Goal: Information Seeking & Learning: Learn about a topic

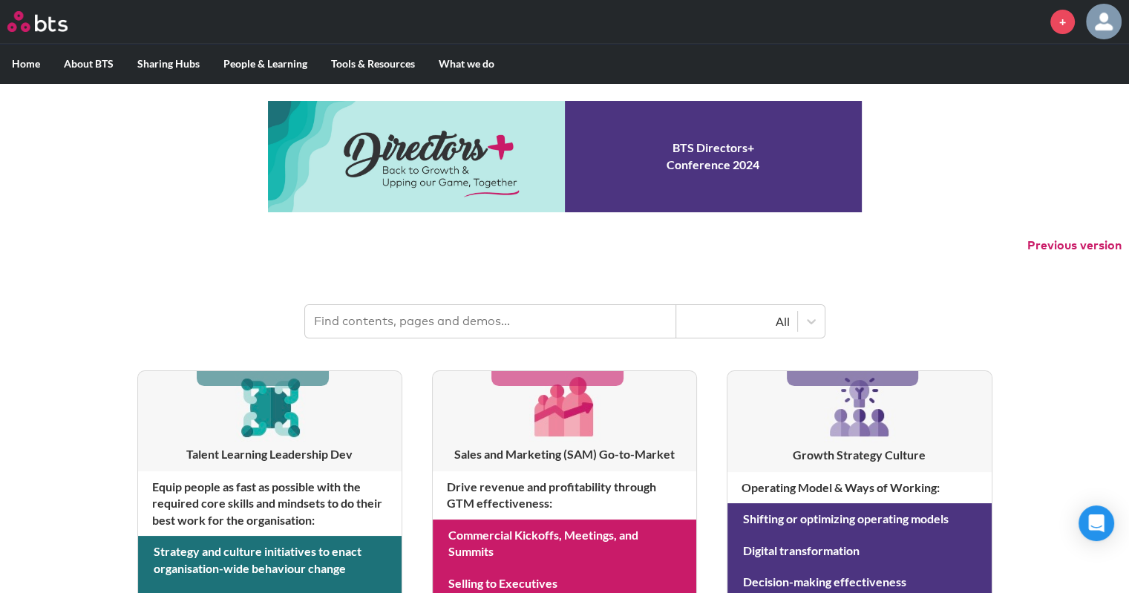
click at [420, 332] on input "text" at bounding box center [490, 321] width 371 height 33
type input "succession"
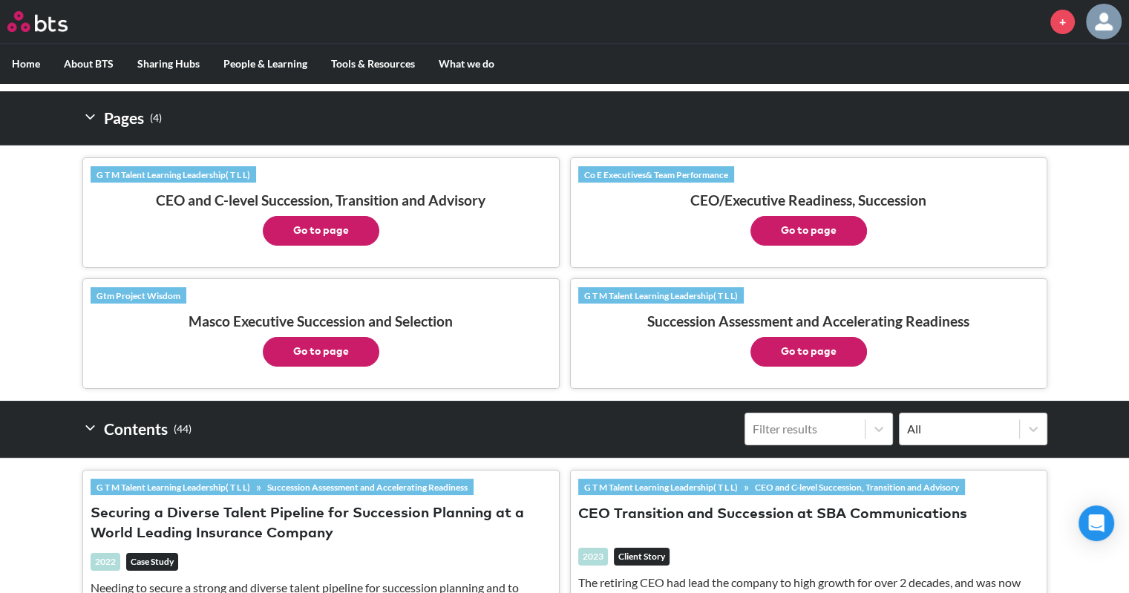
scroll to position [299, 0]
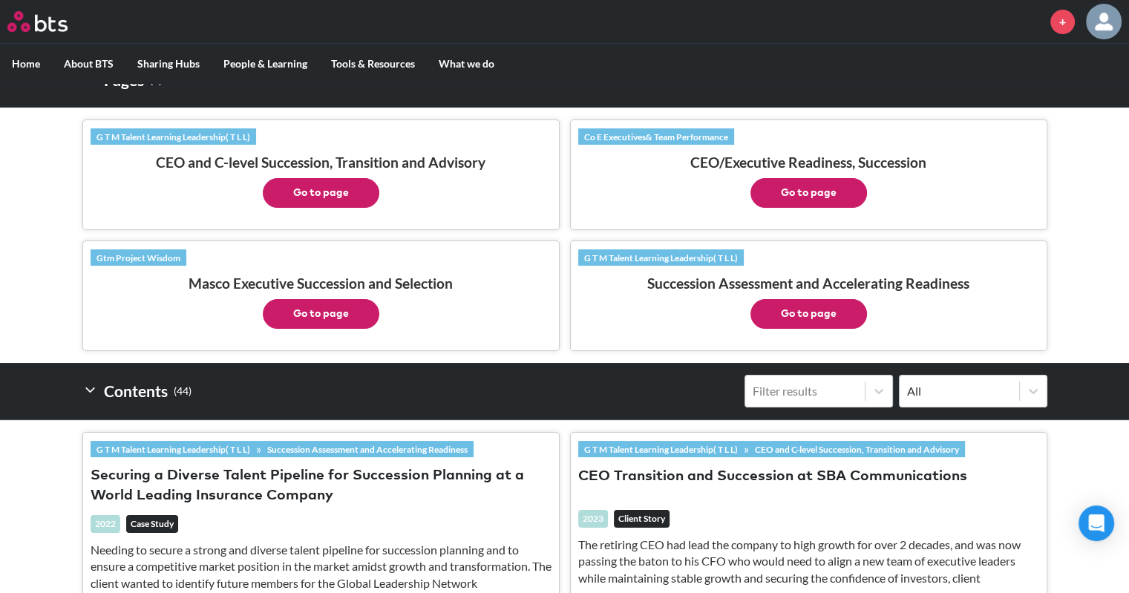
click at [799, 320] on button "Go to page" at bounding box center [809, 314] width 117 height 30
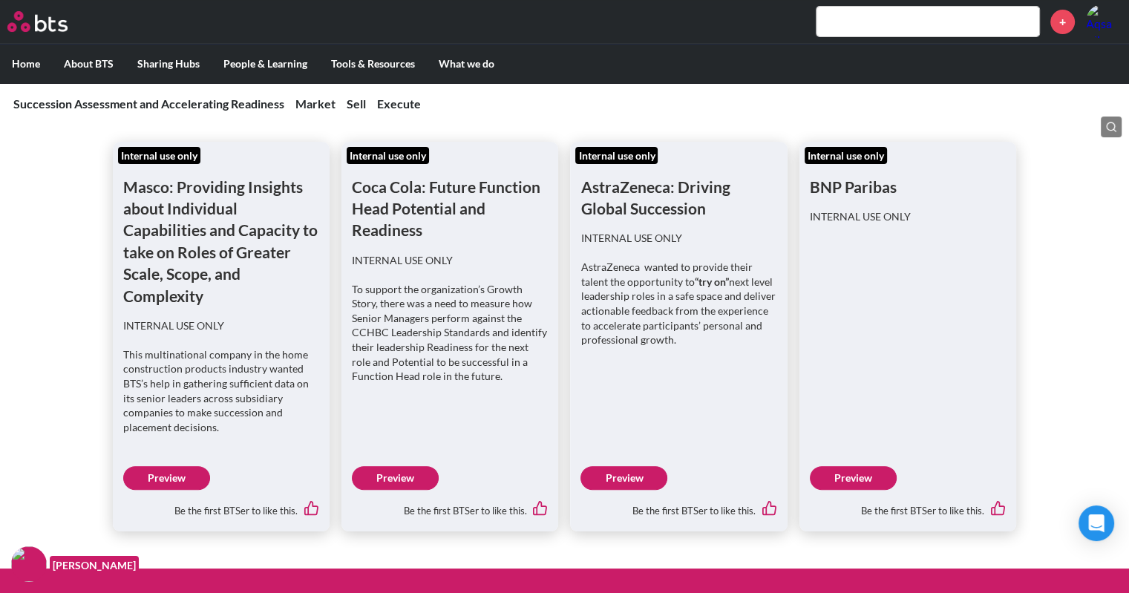
scroll to position [296, 0]
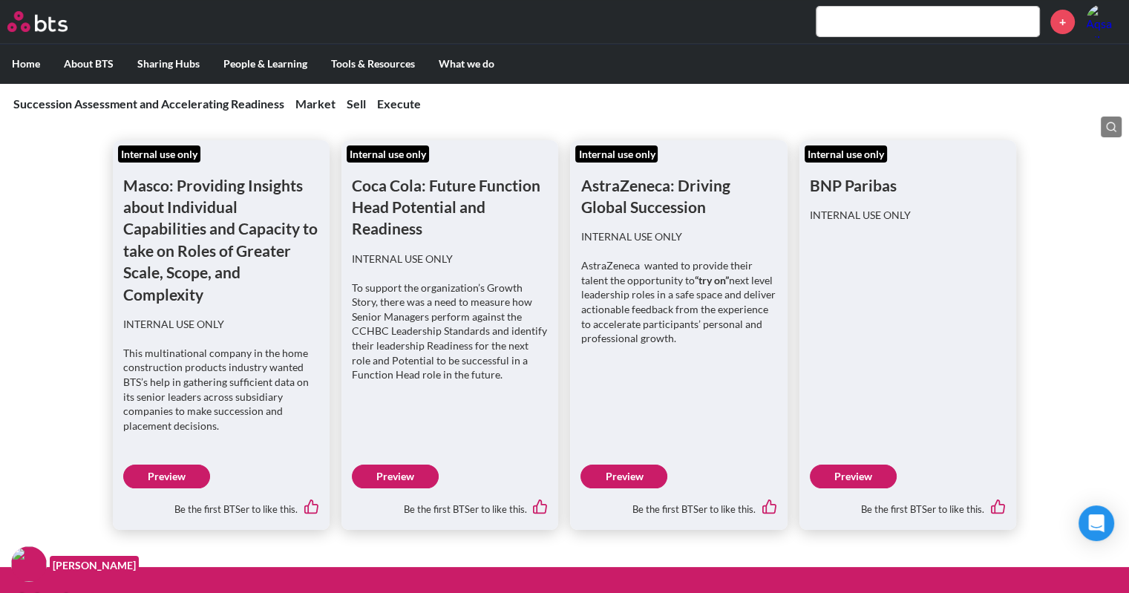
click at [146, 475] on link "Preview" at bounding box center [166, 477] width 87 height 24
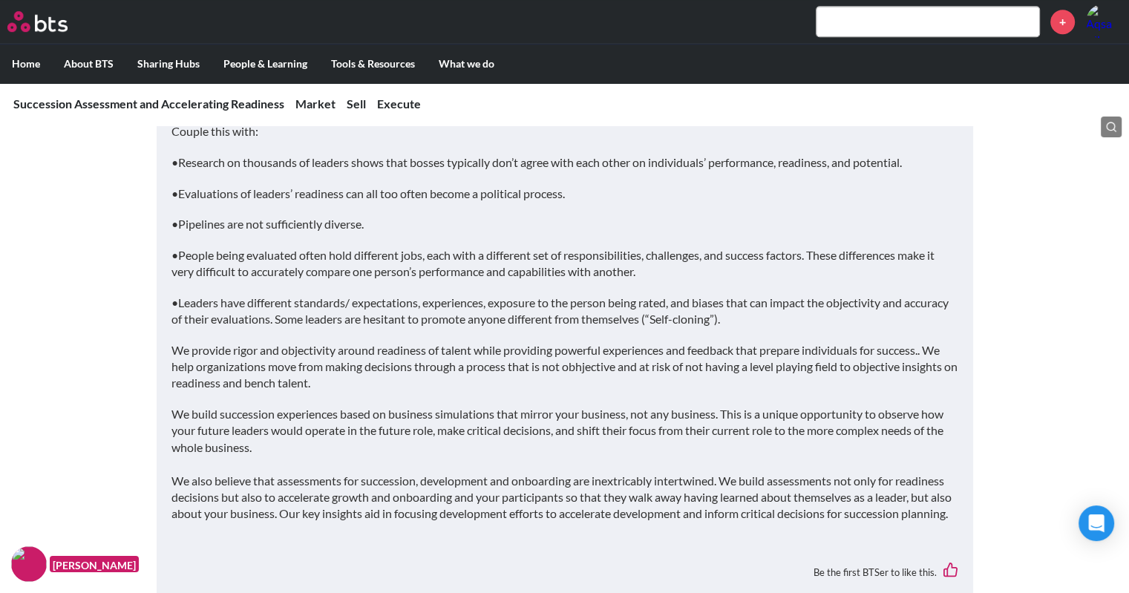
scroll to position [980, 0]
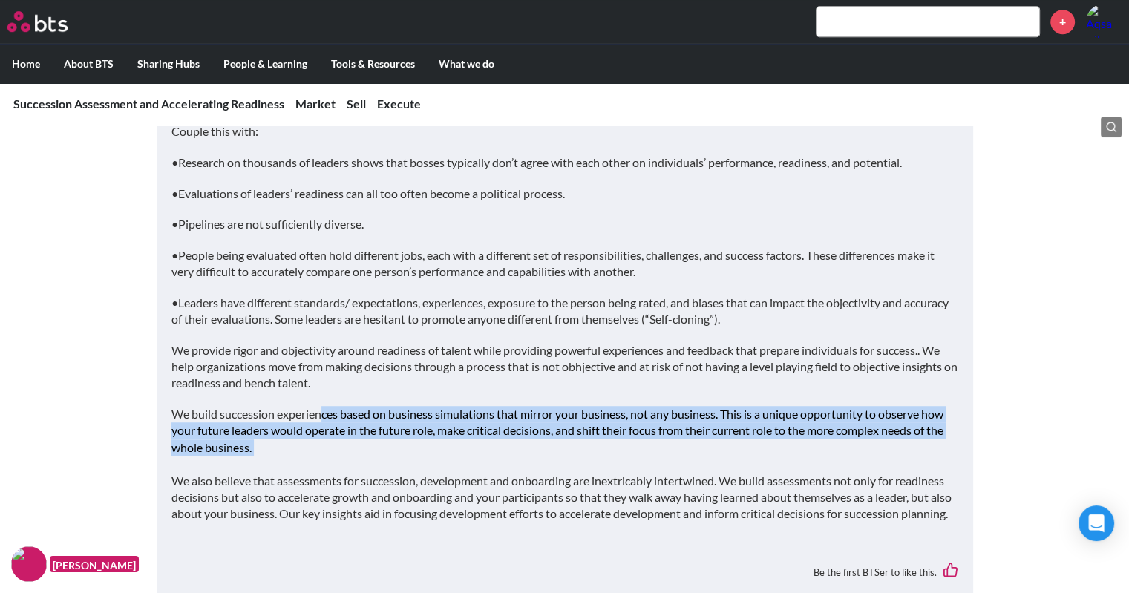
drag, startPoint x: 322, startPoint y: 414, endPoint x: 360, endPoint y: 445, distance: 49.6
click at [360, 445] on p "We build succession experiences based on business simulations that mirror your …" at bounding box center [565, 464] width 787 height 117
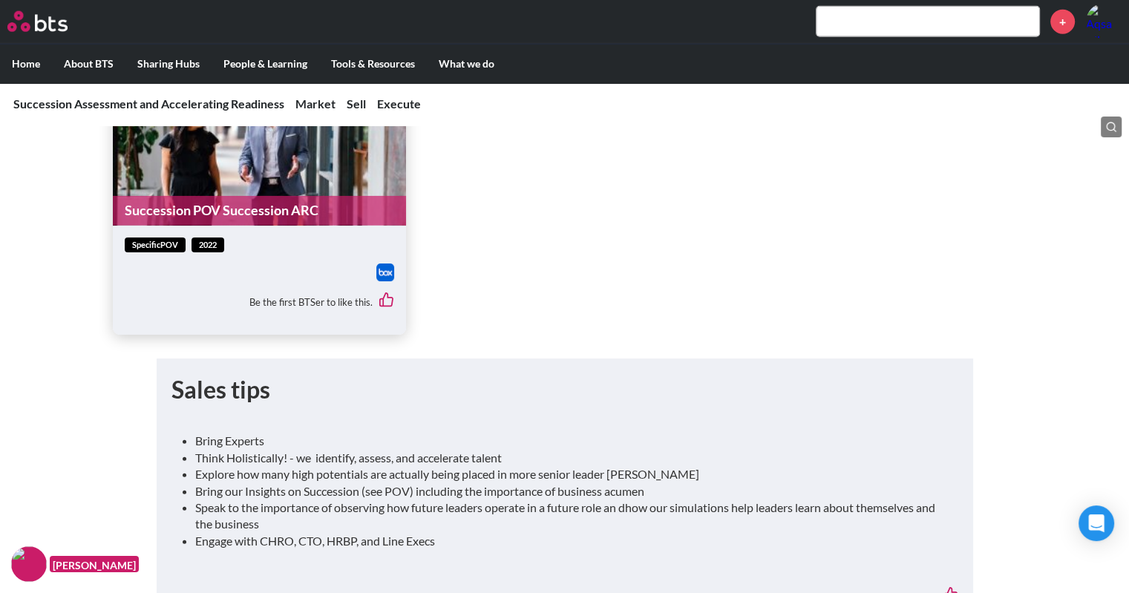
scroll to position [3673, 0]
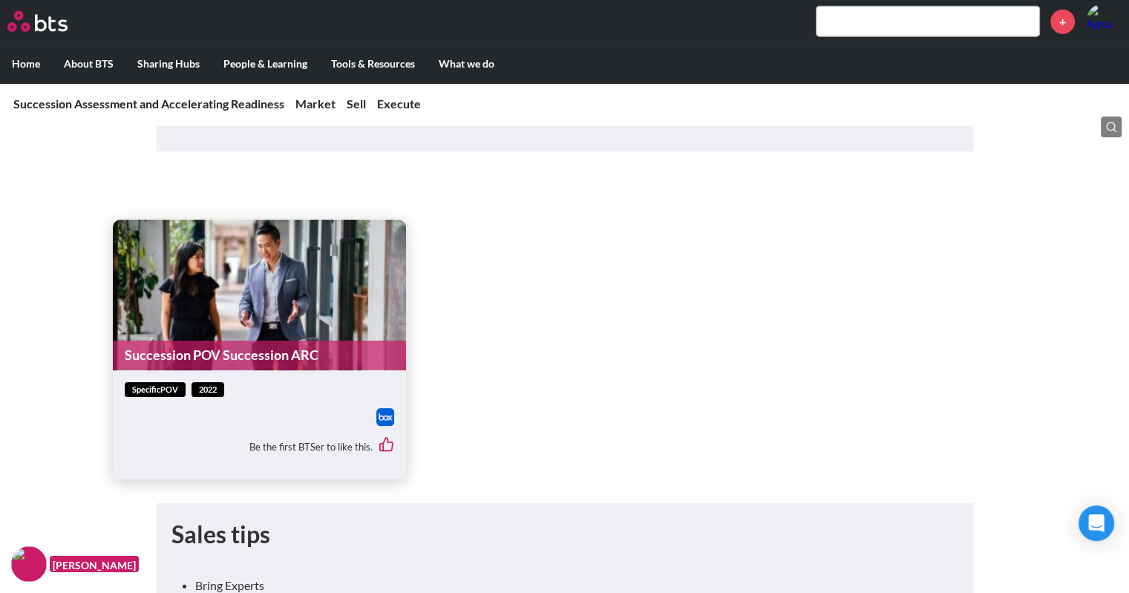
click at [203, 341] on link "Succession POV Succession ARC" at bounding box center [259, 355] width 293 height 29
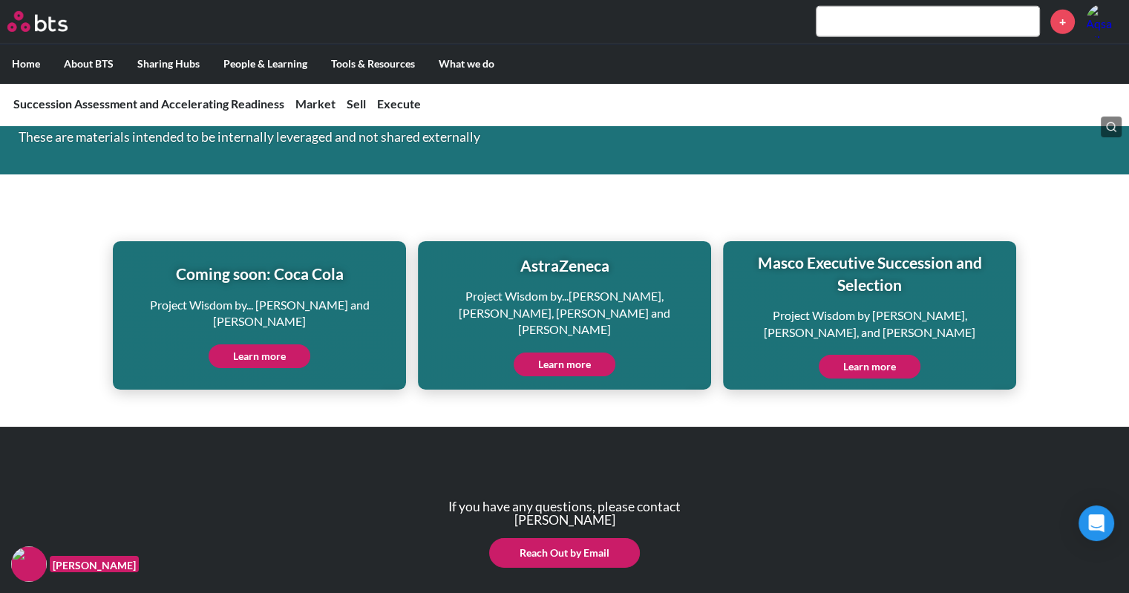
scroll to position [4948, 0]
